Goal: Task Accomplishment & Management: Use online tool/utility

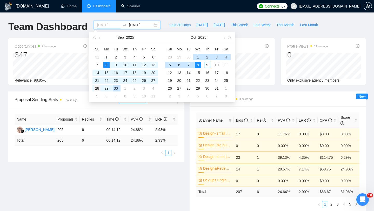
type input "[DATE]"
click at [98, 88] on div "28" at bounding box center [97, 88] width 6 height 6
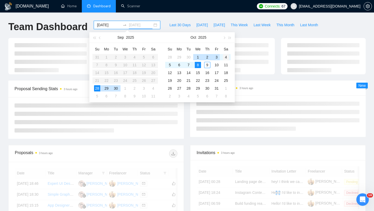
type input "[DATE]"
click at [224, 57] on div "4" at bounding box center [226, 57] width 6 height 6
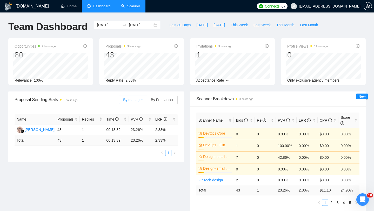
click at [136, 5] on link "Scanner" at bounding box center [130, 6] width 19 height 4
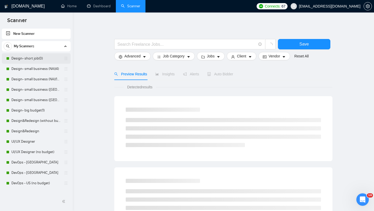
click at [28, 58] on link "Design- short job(0)" at bounding box center [35, 58] width 49 height 10
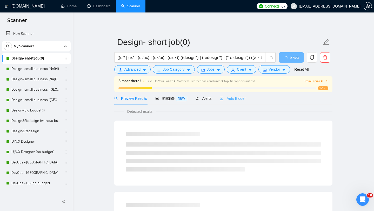
click at [229, 94] on div "Auto Bidder" at bounding box center [232, 98] width 26 height 12
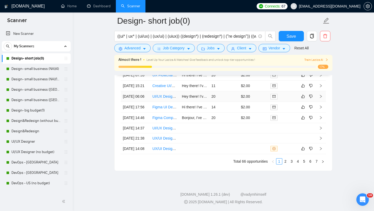
scroll to position [1394, 0]
click at [286, 164] on link "2" at bounding box center [285, 161] width 6 height 6
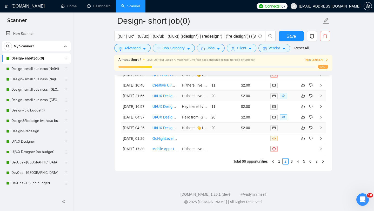
scroll to position [1419, 0]
click at [278, 162] on link "1" at bounding box center [279, 161] width 6 height 6
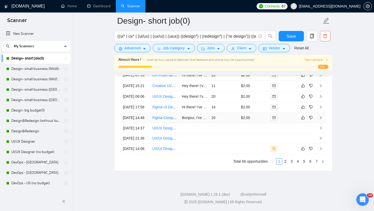
scroll to position [1371, 0]
click at [28, 66] on link "Design- small business (NA)(4)" at bounding box center [35, 69] width 49 height 10
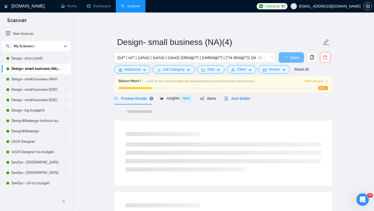
click at [232, 99] on span "Auto Bidder" at bounding box center [237, 98] width 26 height 4
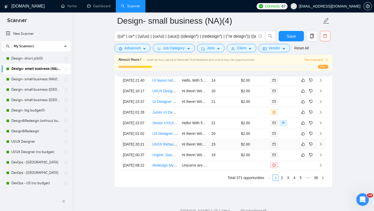
scroll to position [1350, 0]
drag, startPoint x: 42, startPoint y: 79, endPoint x: 200, endPoint y: 94, distance: 159.3
click at [42, 79] on link "Design- small business (NA)(15$)" at bounding box center [35, 79] width 49 height 10
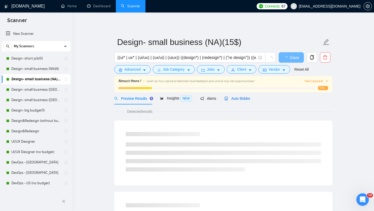
click at [241, 99] on span "Auto Bidder" at bounding box center [237, 98] width 26 height 4
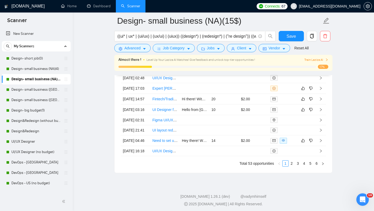
scroll to position [1419, 0]
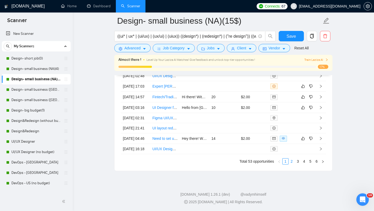
click at [291, 159] on link "2" at bounding box center [291, 161] width 6 height 6
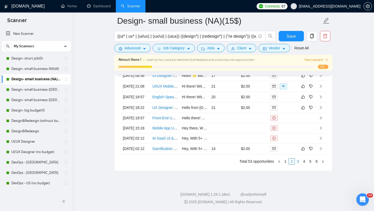
click at [296, 161] on link "3" at bounding box center [298, 161] width 6 height 6
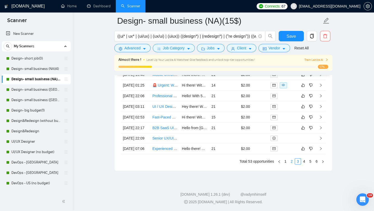
click at [291, 162] on link "2" at bounding box center [291, 161] width 6 height 6
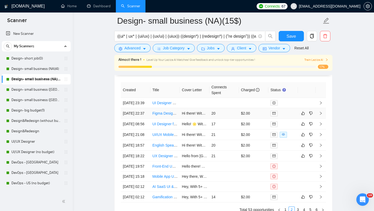
scroll to position [1316, 0]
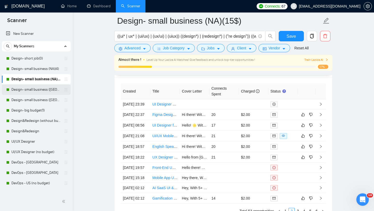
click at [28, 90] on link "Design- small business ([GEOGRAPHIC_DATA])(15$)" at bounding box center [35, 89] width 49 height 10
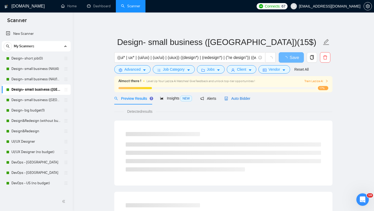
click at [236, 99] on span "Auto Bidder" at bounding box center [237, 98] width 26 height 4
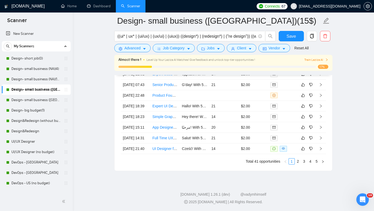
scroll to position [1419, 0]
click at [297, 162] on link "2" at bounding box center [298, 161] width 6 height 6
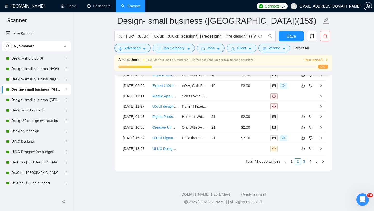
click at [303, 162] on link "3" at bounding box center [304, 161] width 6 height 6
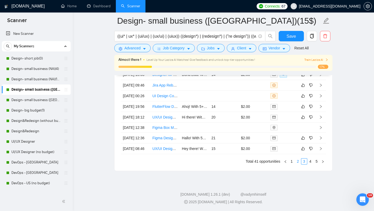
click at [297, 163] on link "2" at bounding box center [298, 161] width 6 height 6
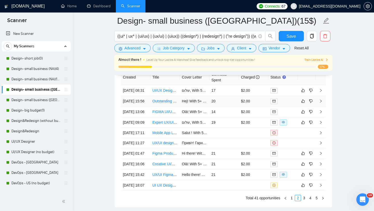
scroll to position [1329, 0]
click at [38, 98] on link "Design- small business ([GEOGRAPHIC_DATA])(4)" at bounding box center [35, 100] width 49 height 10
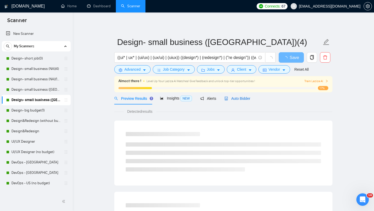
click at [246, 99] on span "Auto Bidder" at bounding box center [237, 98] width 26 height 4
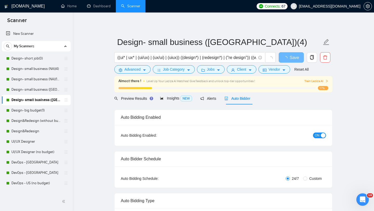
radio input "false"
radio input "true"
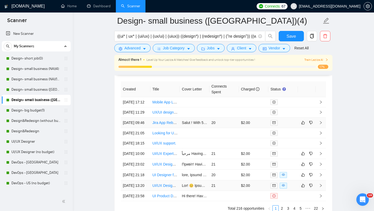
scroll to position [1383, 0]
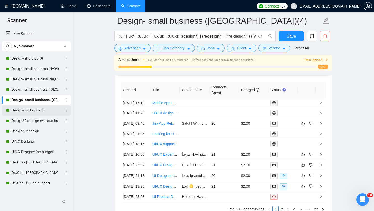
click at [28, 111] on link "Design- big budget(1)" at bounding box center [35, 110] width 49 height 10
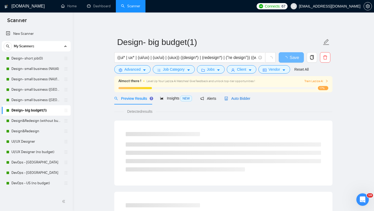
click at [244, 97] on span "Auto Bidder" at bounding box center [237, 98] width 26 height 4
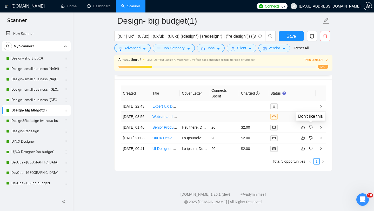
scroll to position [1315, 0]
click at [34, 123] on link "Design&Redesign (without budget)" at bounding box center [35, 120] width 49 height 10
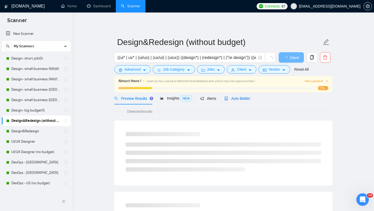
click at [242, 98] on span "Auto Bidder" at bounding box center [237, 98] width 26 height 4
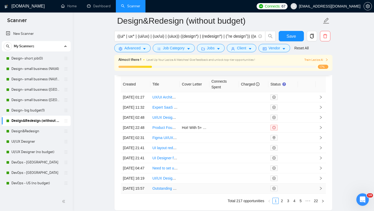
scroll to position [1375, 0]
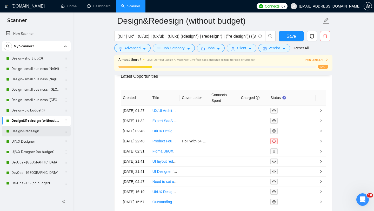
click at [19, 128] on link "Design&Redesign" at bounding box center [35, 131] width 49 height 10
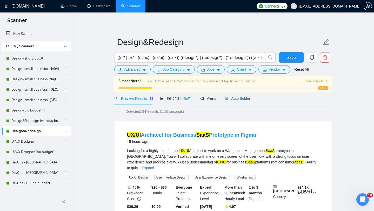
click at [242, 100] on span "Auto Bidder" at bounding box center [237, 98] width 26 height 4
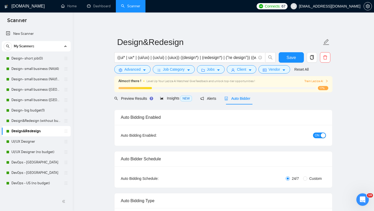
checkbox input "true"
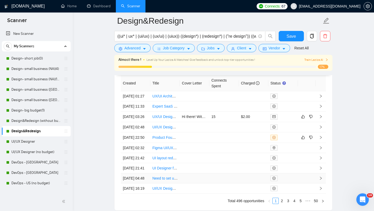
scroll to position [1393, 0]
click at [32, 142] on link "UI/UX Designer" at bounding box center [35, 141] width 49 height 10
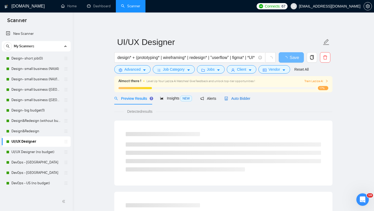
click at [243, 98] on span "Auto Bidder" at bounding box center [237, 98] width 26 height 4
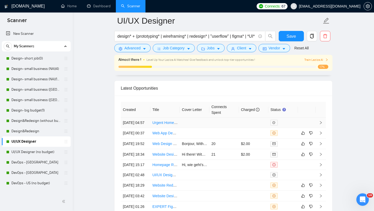
scroll to position [1435, 0]
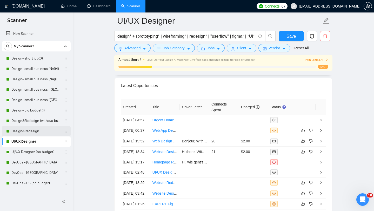
click at [43, 131] on link "Design&Redesign" at bounding box center [35, 131] width 49 height 10
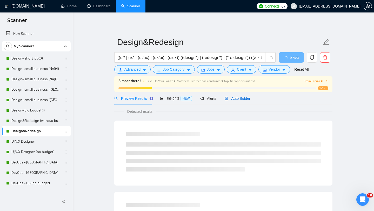
click at [241, 95] on div "Auto Bidder" at bounding box center [237, 98] width 26 height 6
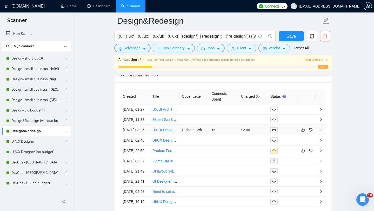
scroll to position [1489, 0]
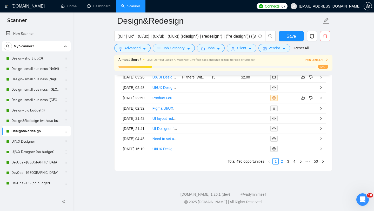
click at [281, 162] on link "2" at bounding box center [282, 161] width 6 height 6
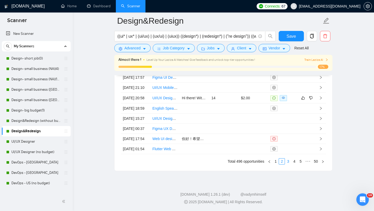
click at [287, 162] on link "3" at bounding box center [288, 161] width 6 height 6
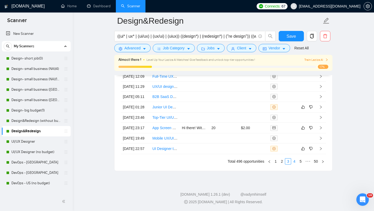
click at [292, 161] on link "4" at bounding box center [294, 161] width 6 height 6
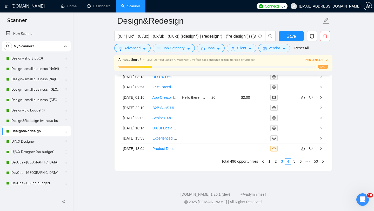
click at [279, 162] on link "3" at bounding box center [282, 161] width 6 height 6
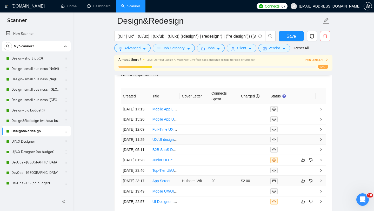
scroll to position [1380, 0]
click at [37, 141] on link "UI/UX Designer" at bounding box center [35, 141] width 49 height 10
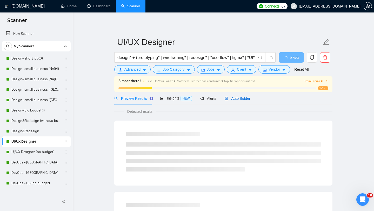
click at [237, 101] on div "Auto Bidder" at bounding box center [237, 98] width 26 height 6
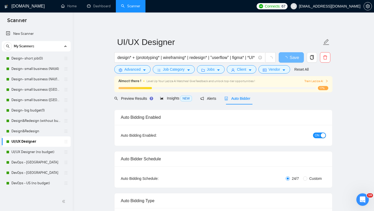
radio input "false"
radio input "true"
checkbox input "true"
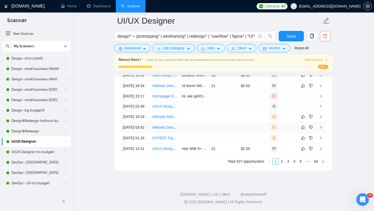
scroll to position [1555, 0]
click at [281, 162] on link "2" at bounding box center [282, 161] width 6 height 6
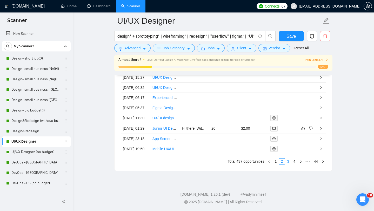
click at [287, 162] on link "3" at bounding box center [288, 161] width 6 height 6
click at [281, 161] on link "2" at bounding box center [282, 161] width 6 height 6
click at [275, 162] on link "1" at bounding box center [275, 161] width 6 height 6
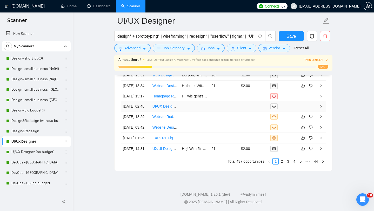
scroll to position [1530, 0]
click at [33, 154] on link "UI/UX Designer (no budget)" at bounding box center [35, 152] width 49 height 10
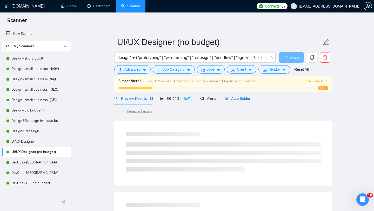
click at [237, 98] on span "Auto Bidder" at bounding box center [237, 98] width 26 height 4
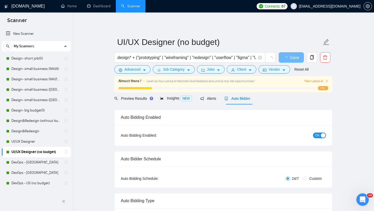
radio input "false"
radio input "true"
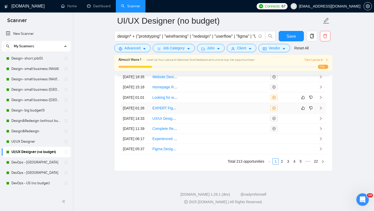
scroll to position [1480, 0]
click at [280, 164] on link "2" at bounding box center [282, 161] width 6 height 6
click at [276, 161] on link "1" at bounding box center [275, 161] width 6 height 6
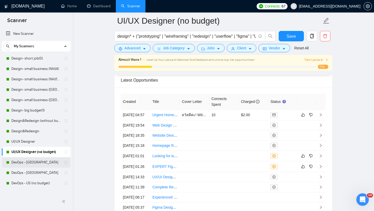
click at [33, 162] on link "DevOps - [GEOGRAPHIC_DATA]" at bounding box center [35, 162] width 49 height 10
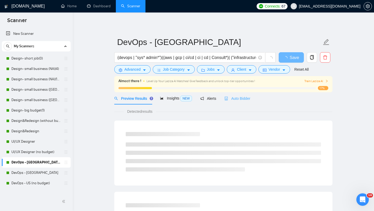
click at [244, 101] on div "Auto Bidder" at bounding box center [237, 98] width 26 height 12
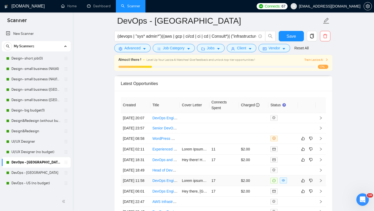
scroll to position [1318, 0]
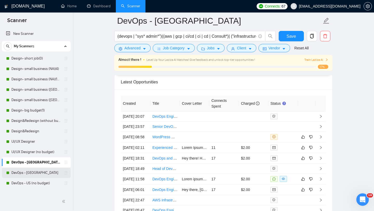
click at [25, 172] on link "DevOps - [GEOGRAPHIC_DATA]" at bounding box center [35, 172] width 49 height 10
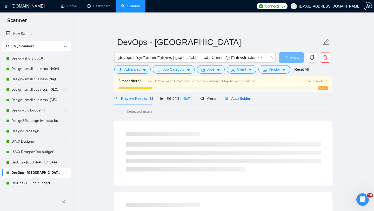
click at [240, 96] on div "Auto Bidder" at bounding box center [237, 98] width 26 height 6
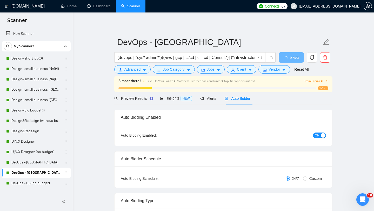
radio input "false"
radio input "true"
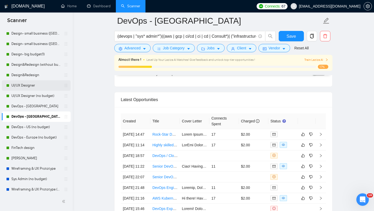
scroll to position [56, 0]
click at [33, 126] on link "DevOps - US (no budget)" at bounding box center [35, 126] width 49 height 10
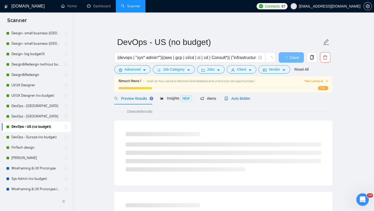
click at [237, 99] on span "Auto Bidder" at bounding box center [237, 98] width 26 height 4
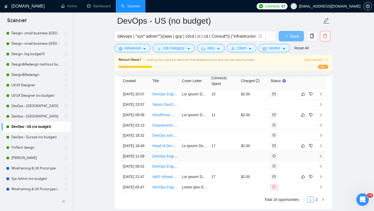
scroll to position [1226, 0]
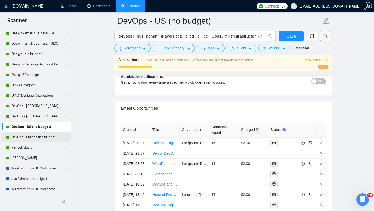
click at [39, 136] on link "DevOps - Europe (no budget)" at bounding box center [35, 137] width 49 height 10
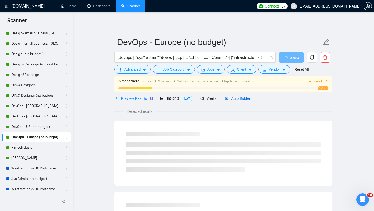
click at [237, 97] on span "Auto Bidder" at bounding box center [237, 98] width 26 height 4
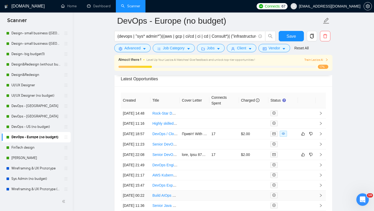
scroll to position [1263, 0]
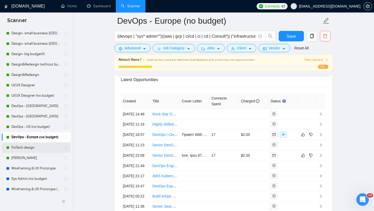
click at [35, 149] on link "FinTech design" at bounding box center [35, 147] width 49 height 10
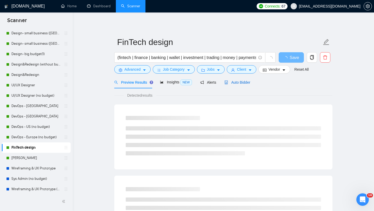
click at [234, 83] on span "Auto Bidder" at bounding box center [237, 82] width 26 height 4
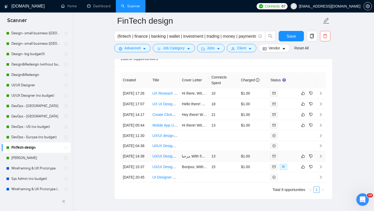
scroll to position [1316, 0]
click at [28, 159] on link "[PERSON_NAME]" at bounding box center [35, 158] width 49 height 10
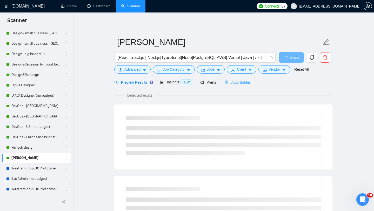
click at [240, 86] on div "Auto Bidder" at bounding box center [237, 82] width 26 height 12
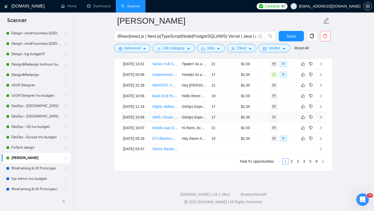
scroll to position [1385, 0]
click at [290, 164] on link "2" at bounding box center [291, 161] width 6 height 6
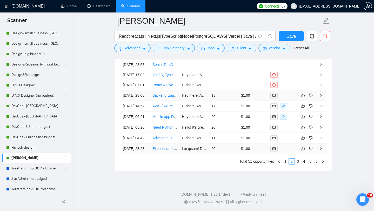
scroll to position [1392, 0]
click at [286, 161] on link "1" at bounding box center [285, 161] width 6 height 6
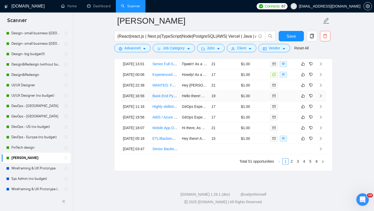
scroll to position [1355, 0]
click at [98, 8] on link "Dashboard" at bounding box center [99, 6] width 24 height 4
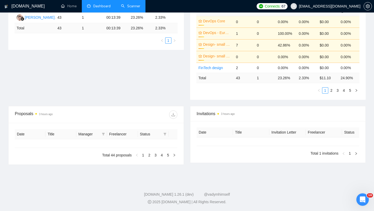
type input "[DATE]"
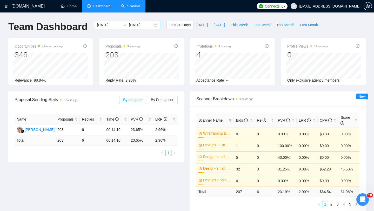
click at [150, 26] on div "[DATE] [DATE]" at bounding box center [127, 25] width 66 height 8
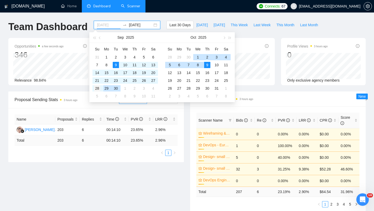
type input "[DATE]"
click at [98, 88] on div "28" at bounding box center [97, 88] width 6 height 6
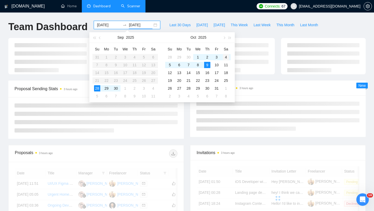
type input "[DATE]"
click at [225, 57] on div "4" at bounding box center [226, 57] width 6 height 6
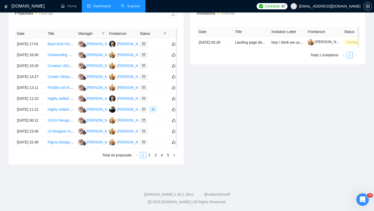
scroll to position [236, 0]
click at [168, 158] on link "5" at bounding box center [168, 155] width 6 height 6
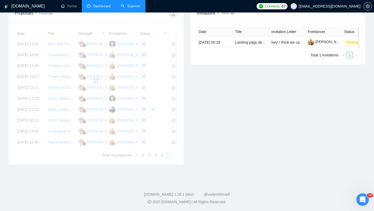
scroll to position [167, 0]
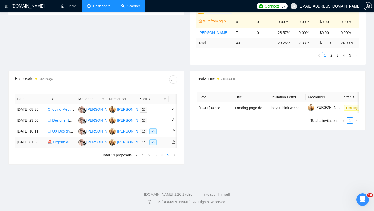
click at [33, 143] on td "[DATE] 01:30" at bounding box center [30, 142] width 31 height 11
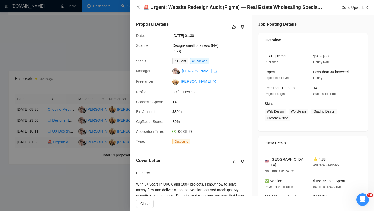
click at [33, 143] on div at bounding box center [187, 105] width 374 height 211
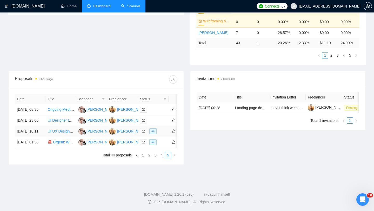
click at [39, 126] on td "[DATE] 18:11" at bounding box center [30, 131] width 31 height 11
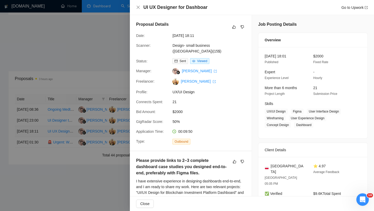
click at [39, 124] on div at bounding box center [187, 105] width 374 height 211
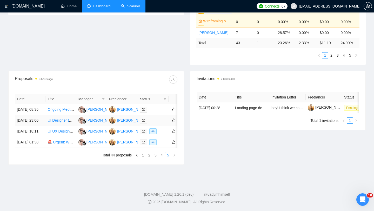
click at [36, 115] on td "[DATE] 23:00" at bounding box center [30, 120] width 31 height 11
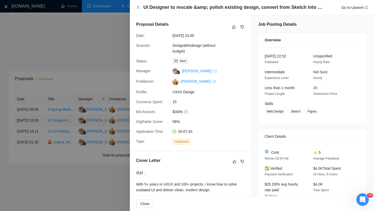
click at [36, 110] on div at bounding box center [187, 105] width 374 height 211
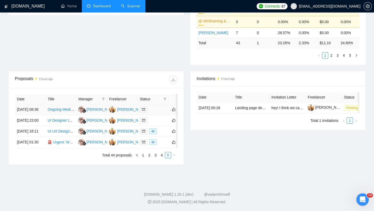
click at [33, 104] on td "[DATE] 08:36" at bounding box center [30, 109] width 31 height 11
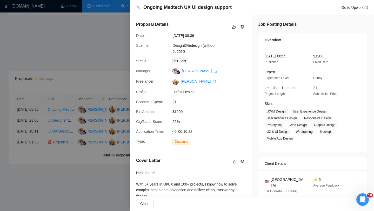
click at [33, 94] on div at bounding box center [187, 105] width 374 height 211
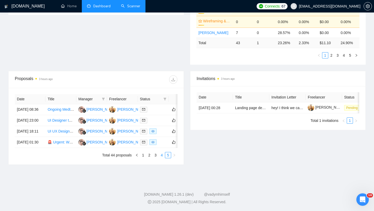
click at [162, 156] on link "4" at bounding box center [162, 155] width 6 height 6
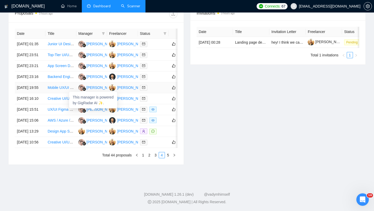
scroll to position [255, 0]
click at [39, 119] on td "[DATE] 15:06" at bounding box center [30, 120] width 31 height 11
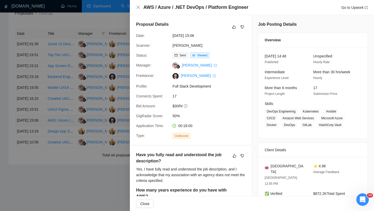
click at [39, 119] on div at bounding box center [187, 105] width 374 height 211
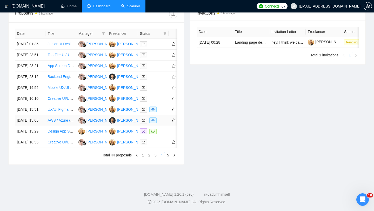
scroll to position [213, 0]
click at [40, 82] on td "[DATE] 23:16" at bounding box center [30, 76] width 31 height 11
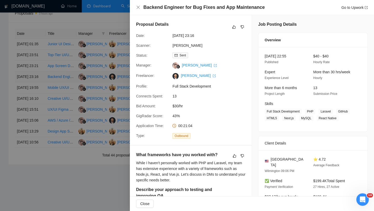
click at [40, 96] on div at bounding box center [187, 105] width 374 height 211
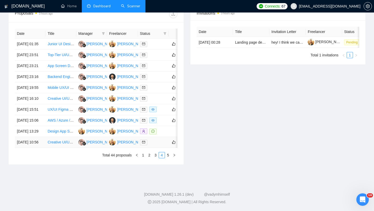
click at [39, 148] on td "[DATE] 10:56" at bounding box center [30, 142] width 31 height 11
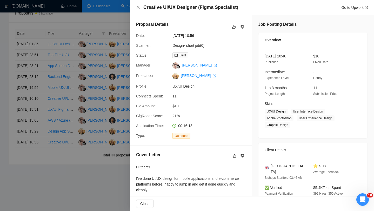
click at [39, 191] on div at bounding box center [187, 105] width 374 height 211
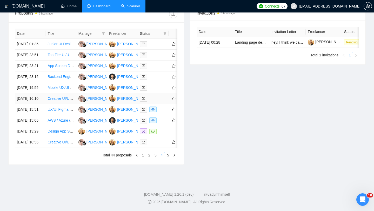
click at [36, 104] on td "[DATE] 16:10" at bounding box center [30, 98] width 31 height 11
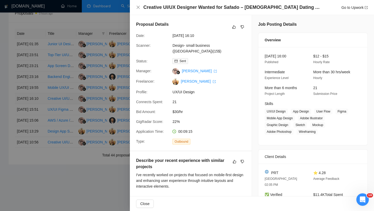
click at [36, 127] on div at bounding box center [187, 105] width 374 height 211
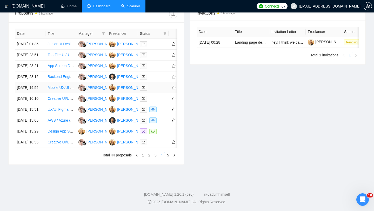
click at [38, 93] on td "[DATE] 19:55" at bounding box center [30, 87] width 31 height 11
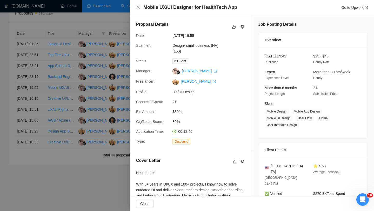
click at [38, 111] on div at bounding box center [187, 105] width 374 height 211
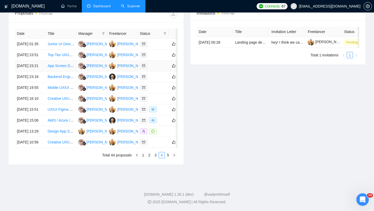
click at [35, 71] on td "[DATE] 23:21" at bounding box center [30, 65] width 31 height 11
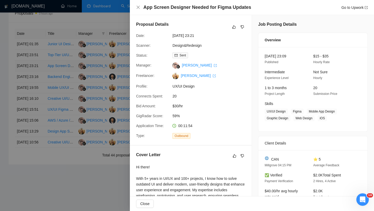
click at [35, 82] on div at bounding box center [187, 105] width 374 height 211
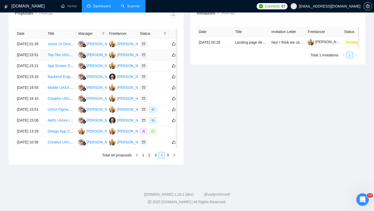
click at [33, 60] on td "[DATE] 23:51" at bounding box center [30, 55] width 31 height 11
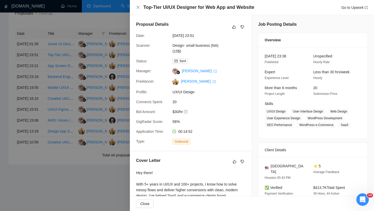
click at [33, 64] on div at bounding box center [187, 105] width 374 height 211
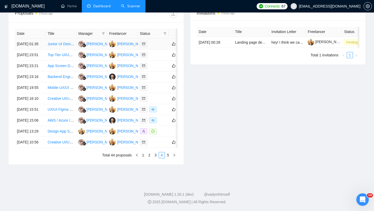
click at [37, 48] on td "[DATE] 01:35" at bounding box center [30, 44] width 31 height 11
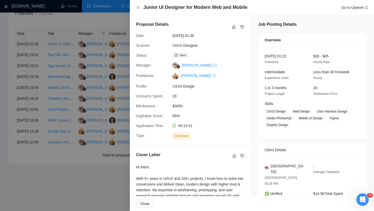
click at [37, 48] on div at bounding box center [187, 105] width 374 height 211
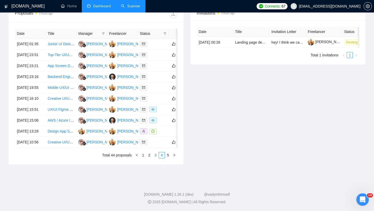
click at [154, 158] on link "3" at bounding box center [156, 155] width 6 height 6
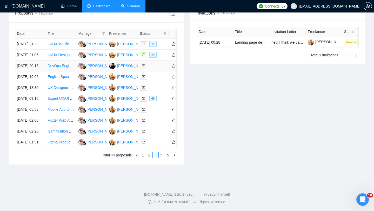
click at [38, 71] on td "[DATE] 20:16" at bounding box center [30, 65] width 31 height 11
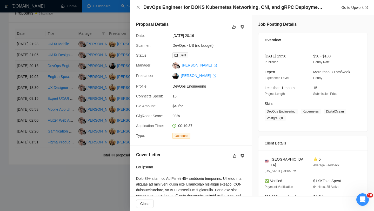
click at [38, 80] on div at bounding box center [187, 105] width 374 height 211
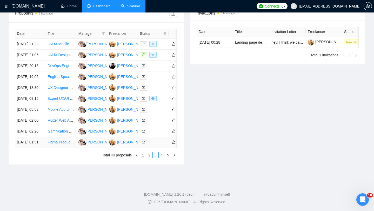
click at [33, 148] on td "[DATE] 01:51" at bounding box center [30, 142] width 31 height 11
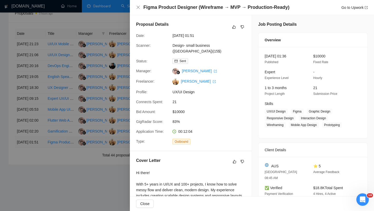
click at [33, 189] on div at bounding box center [187, 105] width 374 height 211
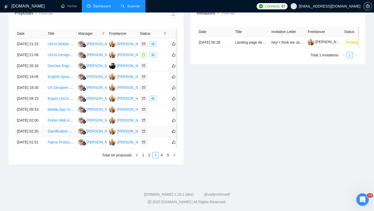
click at [34, 137] on td "[DATE] 02:20" at bounding box center [30, 131] width 31 height 11
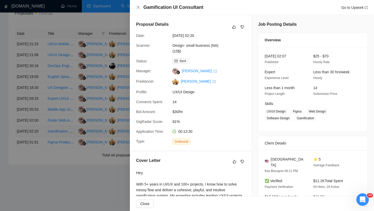
click at [34, 173] on div at bounding box center [187, 105] width 374 height 211
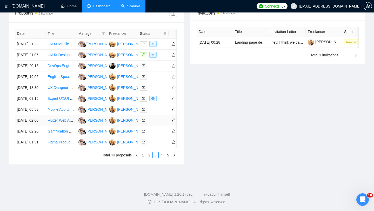
click at [35, 126] on td "[DATE] 02:00" at bounding box center [30, 120] width 31 height 11
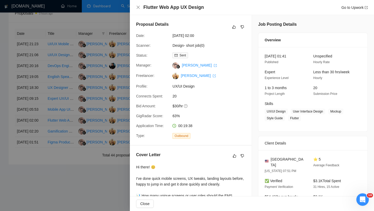
click at [35, 160] on div at bounding box center [187, 105] width 374 height 211
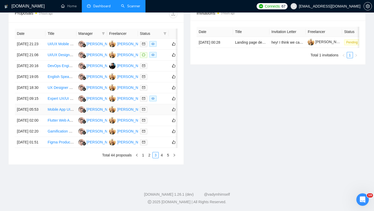
click at [34, 115] on td "[DATE] 05:53" at bounding box center [30, 109] width 31 height 11
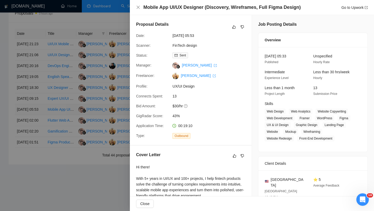
click at [34, 143] on div at bounding box center [187, 105] width 374 height 211
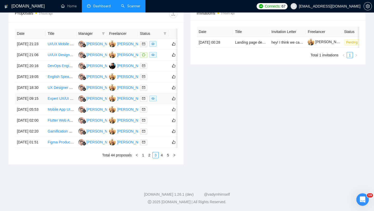
click at [34, 104] on td "[DATE] 09:15" at bounding box center [30, 98] width 31 height 11
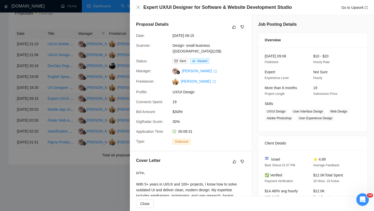
click at [34, 129] on div at bounding box center [187, 105] width 374 height 211
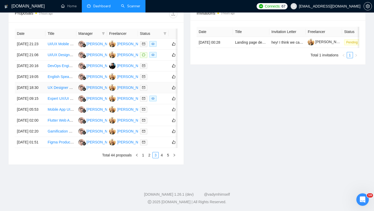
click at [33, 93] on td "[DATE] 18:30" at bounding box center [30, 87] width 31 height 11
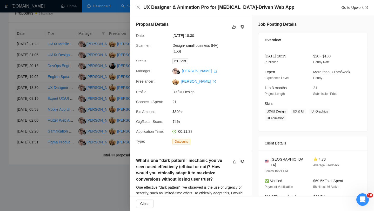
click at [33, 112] on div at bounding box center [187, 105] width 374 height 211
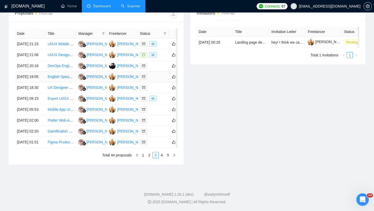
click at [33, 82] on td "[DATE] 19:05" at bounding box center [30, 76] width 31 height 11
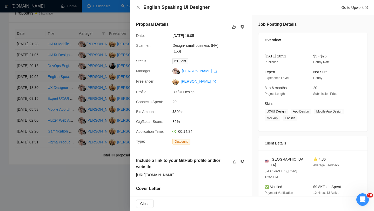
click at [33, 94] on div at bounding box center [187, 105] width 374 height 211
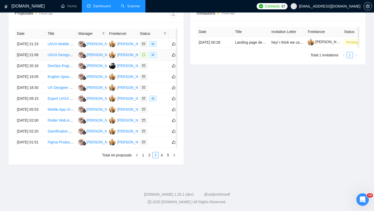
click at [33, 60] on td "[DATE] 21:06" at bounding box center [30, 55] width 31 height 11
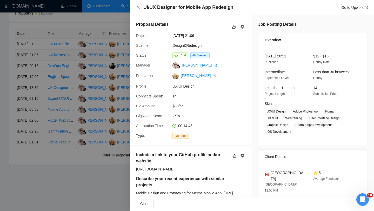
click at [33, 66] on div at bounding box center [187, 105] width 374 height 211
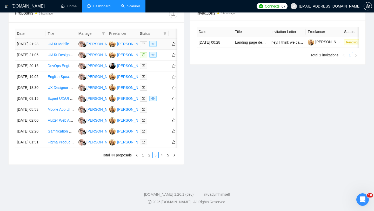
click at [33, 50] on td "[DATE] 21:23" at bounding box center [30, 44] width 31 height 11
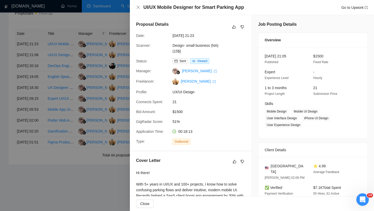
click at [33, 51] on div at bounding box center [187, 105] width 374 height 211
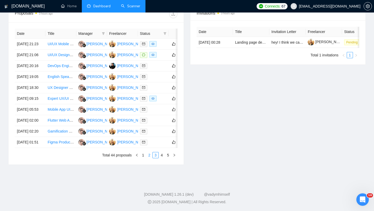
click at [146, 158] on link "2" at bounding box center [149, 155] width 6 height 6
click at [36, 148] on td "[DATE] 05:26" at bounding box center [30, 142] width 31 height 11
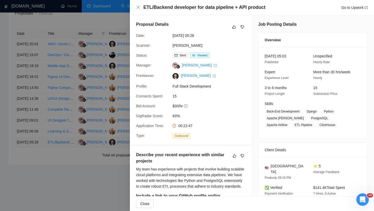
click at [36, 191] on div at bounding box center [187, 105] width 374 height 211
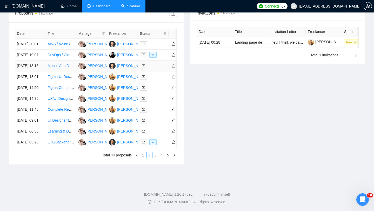
click at [35, 71] on td "[DATE] 18:16" at bounding box center [30, 65] width 31 height 11
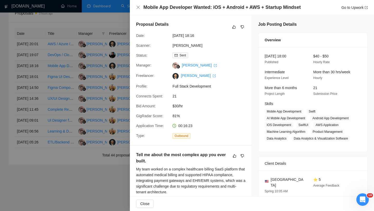
click at [35, 80] on div at bounding box center [187, 105] width 374 height 211
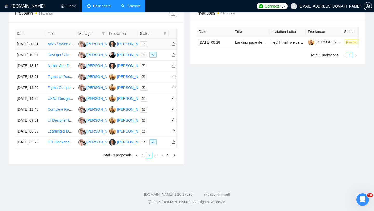
click at [36, 49] on td "[DATE] 20:01" at bounding box center [30, 44] width 31 height 11
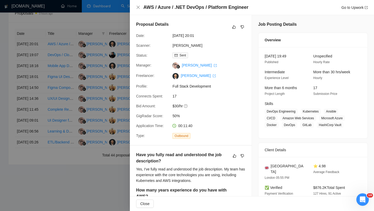
click at [36, 49] on div at bounding box center [187, 105] width 374 height 211
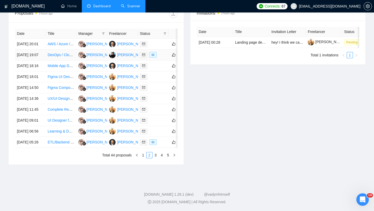
click at [36, 60] on td "[DATE] 19:07" at bounding box center [30, 55] width 31 height 11
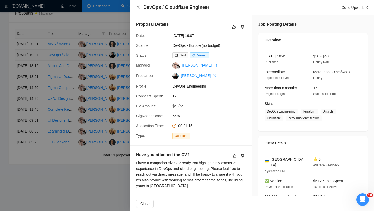
click at [36, 61] on div at bounding box center [187, 105] width 374 height 211
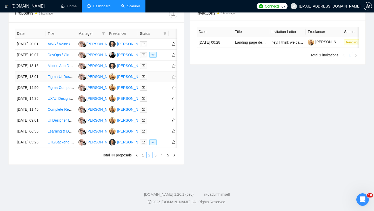
click at [31, 82] on td "[DATE] 18:01" at bounding box center [30, 76] width 31 height 11
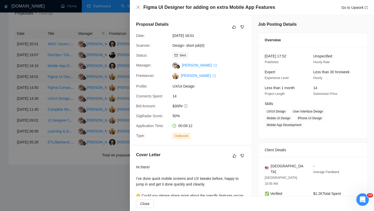
click at [31, 95] on div at bounding box center [187, 105] width 374 height 211
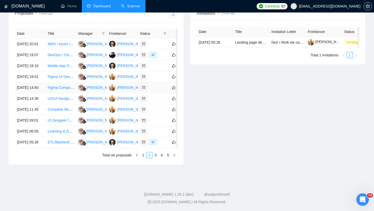
click at [32, 93] on td "[DATE] 14:50" at bounding box center [30, 87] width 31 height 11
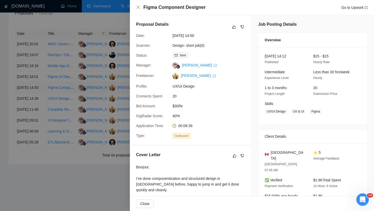
click at [32, 113] on div at bounding box center [187, 105] width 374 height 211
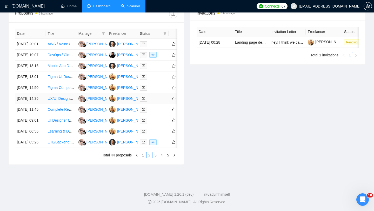
click at [35, 104] on td "[DATE] 14:36" at bounding box center [30, 98] width 31 height 11
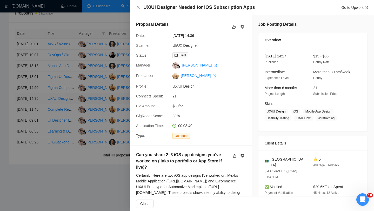
click at [35, 131] on div at bounding box center [187, 105] width 374 height 211
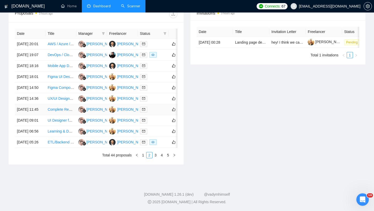
click at [35, 115] on td "[DATE] 11:45" at bounding box center [30, 109] width 31 height 11
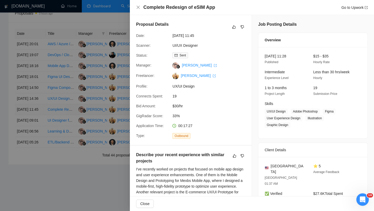
click at [35, 141] on div at bounding box center [187, 105] width 374 height 211
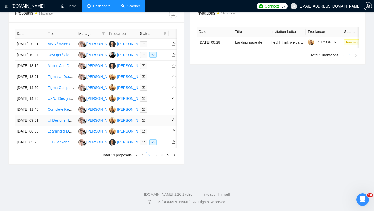
click at [35, 126] on td "[DATE] 09:01" at bounding box center [30, 120] width 31 height 11
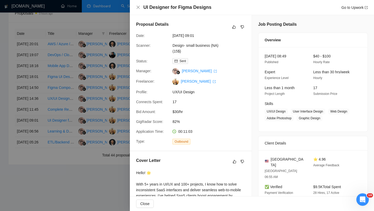
click at [35, 160] on div at bounding box center [187, 105] width 374 height 211
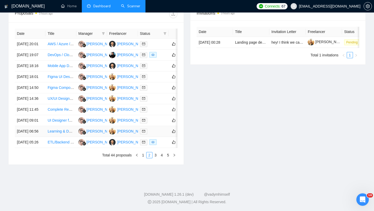
click at [35, 137] on td "[DATE] 06:56" at bounding box center [30, 131] width 31 height 11
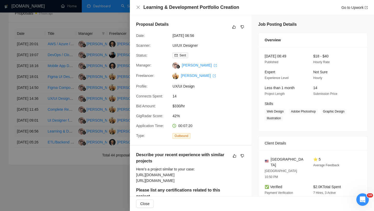
click at [35, 176] on div at bounding box center [187, 105] width 374 height 211
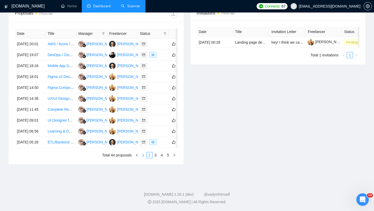
click at [142, 158] on link "1" at bounding box center [143, 155] width 6 height 6
click at [35, 115] on td "[DATE] 11:21" at bounding box center [30, 109] width 31 height 11
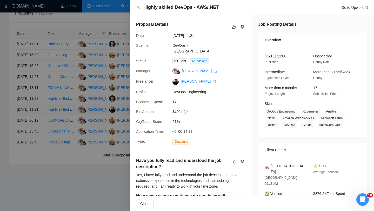
click at [35, 143] on div at bounding box center [187, 105] width 374 height 211
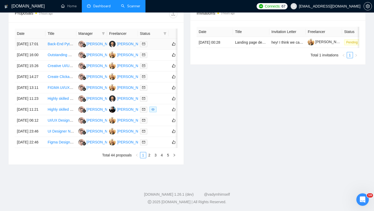
click at [33, 50] on td "[DATE] 17:01" at bounding box center [30, 44] width 31 height 11
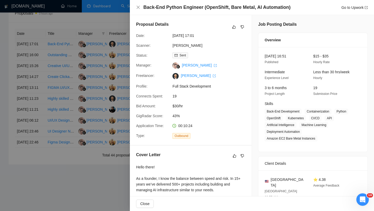
click at [33, 50] on div at bounding box center [187, 105] width 374 height 211
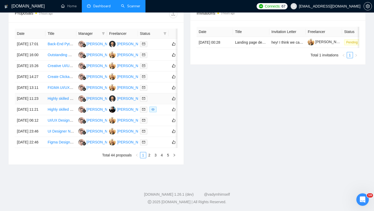
click at [36, 104] on td "[DATE] 11:23" at bounding box center [30, 98] width 31 height 11
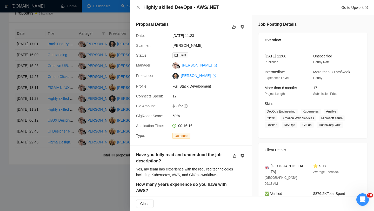
click at [36, 128] on div at bounding box center [187, 105] width 374 height 211
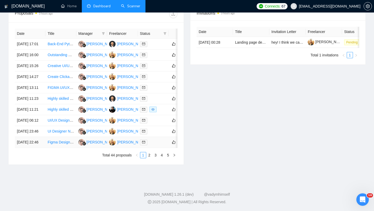
click at [37, 148] on td "[DATE] 22:46" at bounding box center [30, 142] width 31 height 11
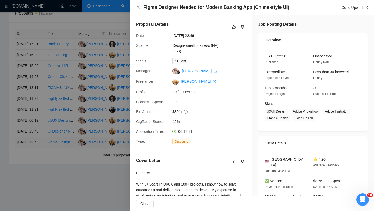
click at [37, 189] on div at bounding box center [187, 105] width 374 height 211
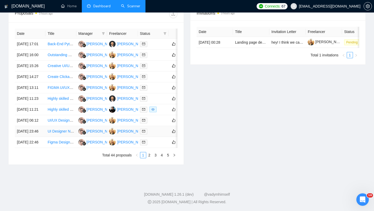
click at [36, 137] on td "[DATE] 23:46" at bounding box center [30, 131] width 31 height 11
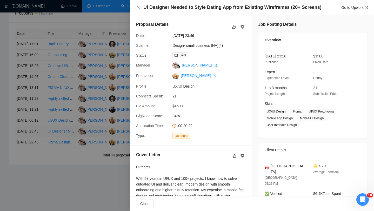
click at [36, 175] on div at bounding box center [187, 105] width 374 height 211
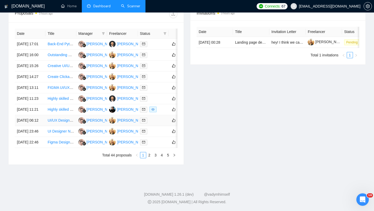
click at [36, 126] on td "[DATE] 06:12" at bounding box center [30, 120] width 31 height 11
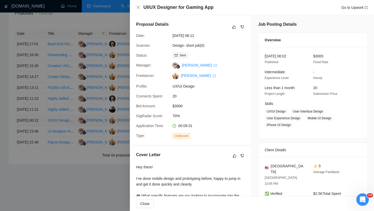
click at [36, 161] on div at bounding box center [187, 105] width 374 height 211
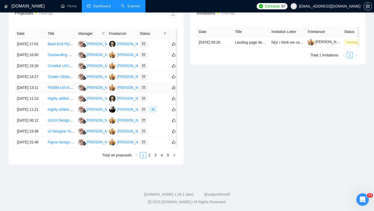
click at [33, 93] on td "[DATE] 13:11" at bounding box center [30, 87] width 31 height 11
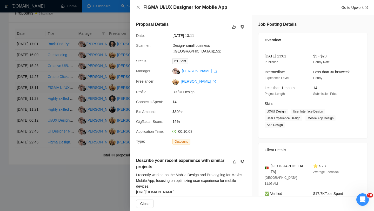
click at [33, 112] on div at bounding box center [187, 105] width 374 height 211
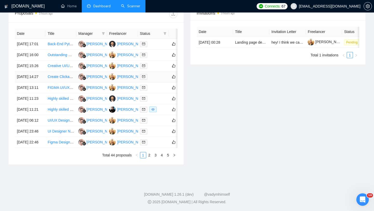
click at [32, 82] on td "[DATE] 14:27" at bounding box center [30, 76] width 31 height 11
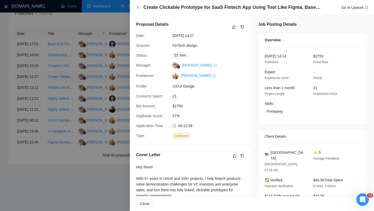
click at [32, 99] on div at bounding box center [187, 105] width 374 height 211
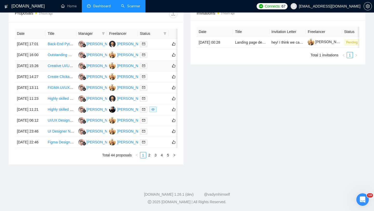
click at [35, 71] on td "[DATE] 15:26" at bounding box center [30, 65] width 31 height 11
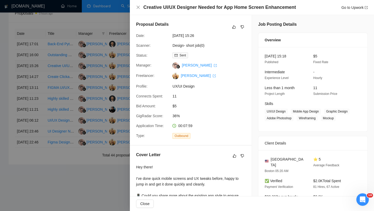
click at [35, 80] on div at bounding box center [187, 105] width 374 height 211
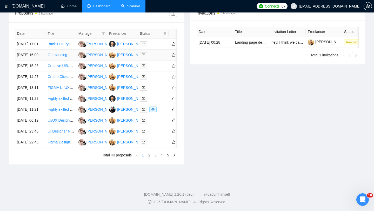
click at [36, 60] on td "[DATE] 16:00" at bounding box center [30, 55] width 31 height 11
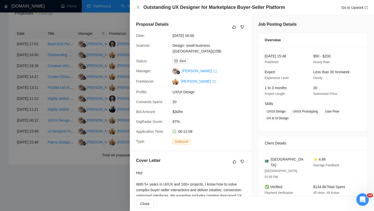
click at [36, 64] on div at bounding box center [187, 105] width 374 height 211
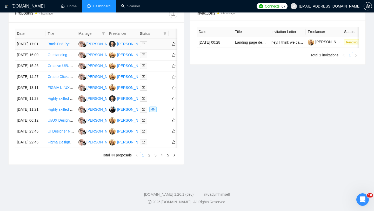
scroll to position [145, 0]
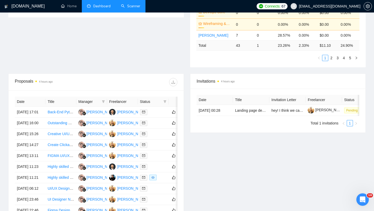
click at [129, 8] on link "Scanner" at bounding box center [130, 6] width 19 height 4
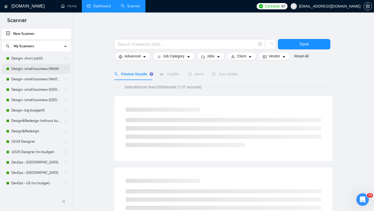
click at [44, 70] on link "Design- small business (NA)(4)" at bounding box center [35, 69] width 49 height 10
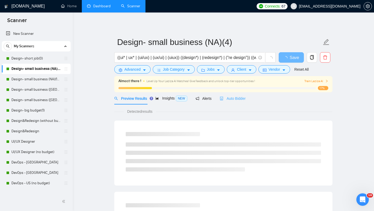
click at [234, 101] on div "Auto Bidder" at bounding box center [232, 98] width 26 height 12
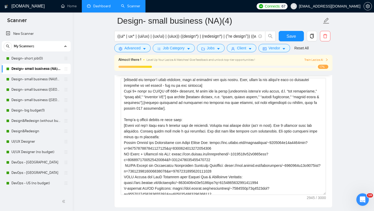
scroll to position [10, 0]
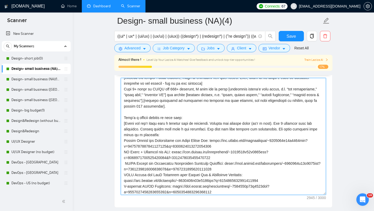
click at [230, 124] on textarea "Cover letter template:" at bounding box center [223, 136] width 205 height 117
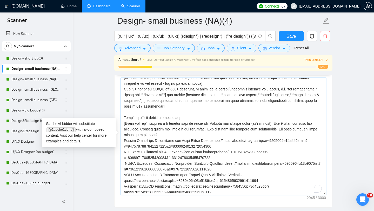
click at [227, 134] on textarea "Cover letter template:" at bounding box center [223, 136] width 205 height 117
paste textarea "Lo [ipsumd sita, cons ad elitseddo], [Eius T inci ut laboreetd magn al enimadm …"
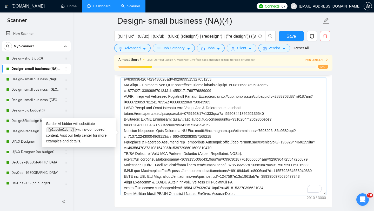
scroll to position [0, 0]
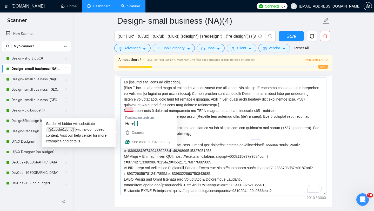
click at [236, 119] on textarea "Cover letter template:" at bounding box center [223, 136] width 205 height 117
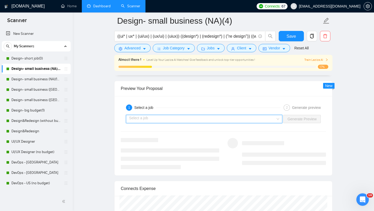
click at [236, 119] on input "search" at bounding box center [202, 119] width 146 height 8
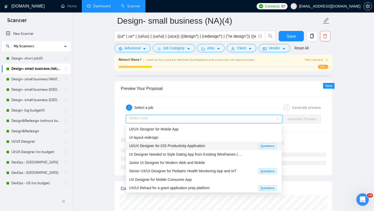
click at [213, 148] on div "UI/UX Designer for iOS Productivity Application" at bounding box center [193, 146] width 129 height 6
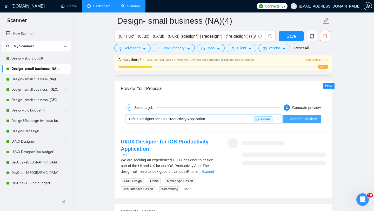
click at [301, 118] on span "Generate Preview" at bounding box center [301, 119] width 29 height 6
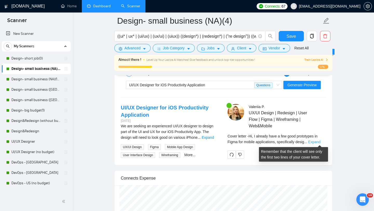
click at [316, 142] on link "Expand" at bounding box center [314, 142] width 12 height 4
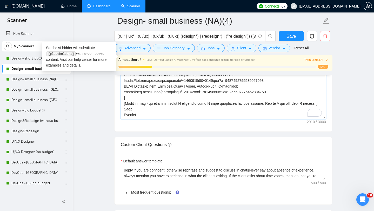
drag, startPoint x: 125, startPoint y: 103, endPoint x: 314, endPoint y: 102, distance: 188.4
click at [314, 102] on textarea "Cover letter template:" at bounding box center [223, 60] width 205 height 117
drag, startPoint x: 163, startPoint y: 102, endPoint x: 136, endPoint y: 103, distance: 27.2
click at [135, 103] on textarea "Cover letter template:" at bounding box center [223, 60] width 205 height 117
click at [162, 102] on textarea "Cover letter template:" at bounding box center [223, 60] width 205 height 117
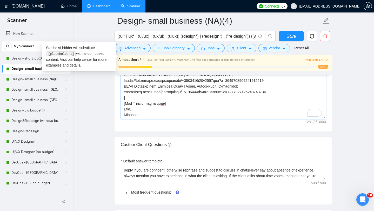
click at [145, 101] on textarea "Cover letter template:" at bounding box center [223, 60] width 205 height 117
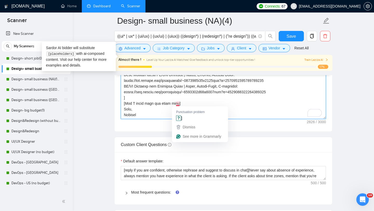
click at [178, 104] on textarea "Cover letter template:" at bounding box center [223, 60] width 205 height 117
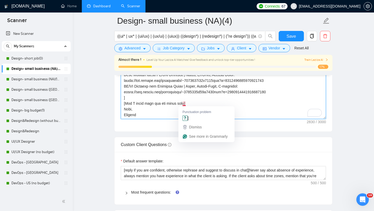
click at [184, 102] on textarea "Cover letter template:" at bounding box center [223, 60] width 205 height 117
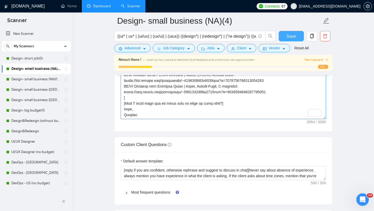
type textarea "Lo [ipsumd sita, cons ad elitseddo], [Eius T inci ut laboreetd magn al enimadm …"
click at [290, 33] on span "Save" at bounding box center [290, 36] width 9 height 6
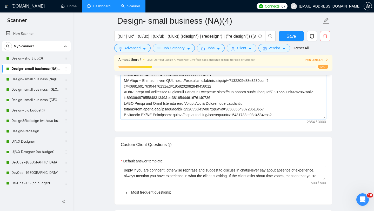
click at [202, 104] on textarea "Cover letter template:" at bounding box center [223, 60] width 205 height 117
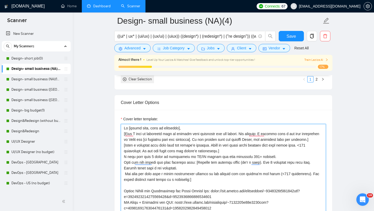
scroll to position [580, 0]
click at [175, 155] on textarea "Cover letter template:" at bounding box center [223, 182] width 205 height 117
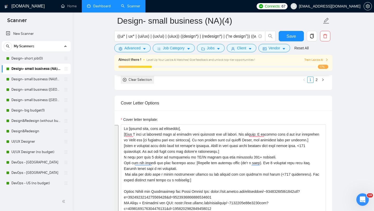
click at [190, 98] on div "Cover Letter Options" at bounding box center [223, 102] width 205 height 15
click at [30, 78] on link "Design- small business (NA)(15$)" at bounding box center [35, 79] width 49 height 10
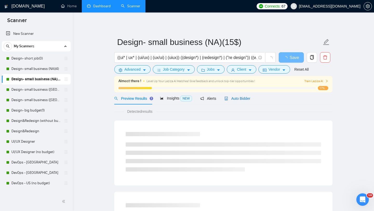
click at [239, 100] on span "Auto Bidder" at bounding box center [237, 98] width 26 height 4
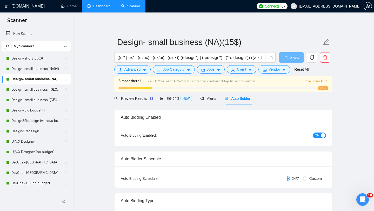
scroll to position [39, 0]
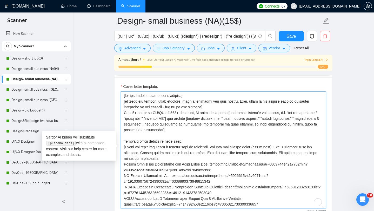
click at [236, 155] on textarea "Cover letter template:" at bounding box center [223, 149] width 205 height 117
paste textarea "Lo [ipsumd sita, cons ad elitseddo], [Eius T inci ut laboreetd magn al enimadm …"
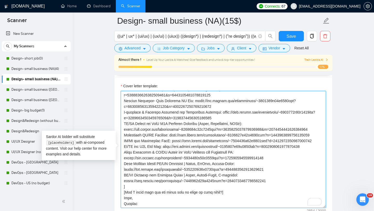
scroll to position [141, 0]
type textarea "Lo [ipsumd sita, cons ad elitseddo], [Eius T inci ut laboreetd magn al enimadm …"
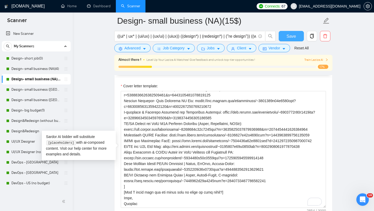
click at [282, 40] on button "Save" at bounding box center [290, 36] width 25 height 10
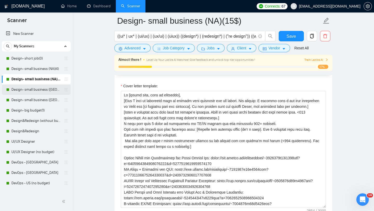
click at [35, 90] on link "Design- small business ([GEOGRAPHIC_DATA])(15$)" at bounding box center [35, 89] width 49 height 10
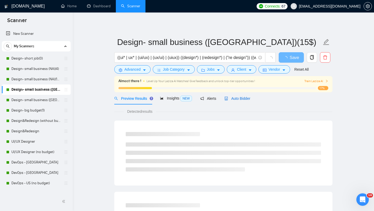
click at [235, 100] on span "Auto Bidder" at bounding box center [237, 98] width 26 height 4
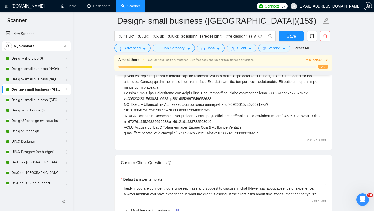
scroll to position [597, 0]
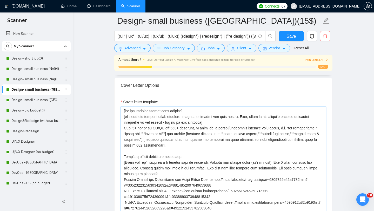
click at [210, 145] on textarea "Cover letter template:" at bounding box center [223, 165] width 205 height 117
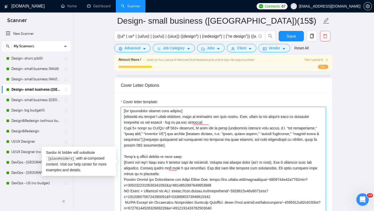
click at [210, 145] on textarea "Cover letter template:" at bounding box center [223, 165] width 205 height 117
